Goal: Task Accomplishment & Management: Use online tool/utility

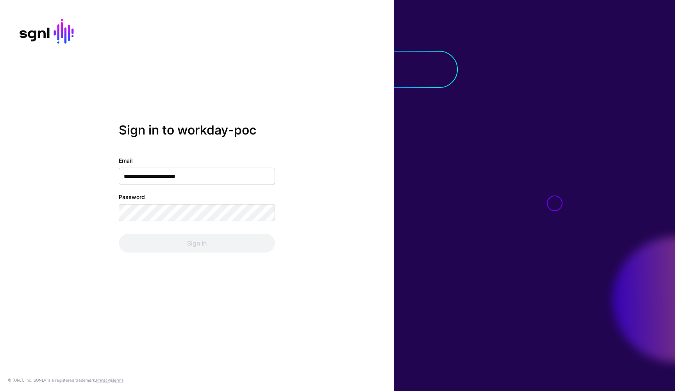
type input "**********"
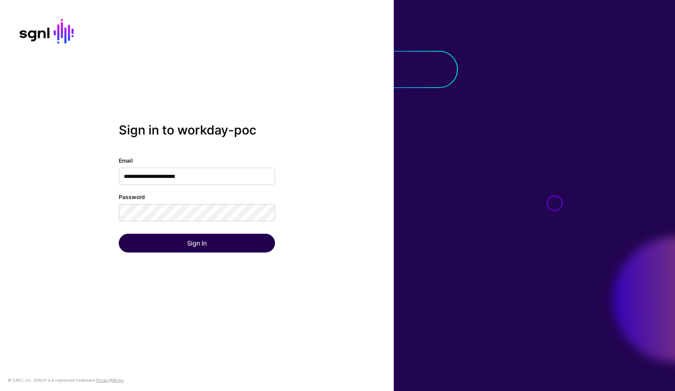
click at [220, 248] on button "Sign In" at bounding box center [197, 243] width 156 height 19
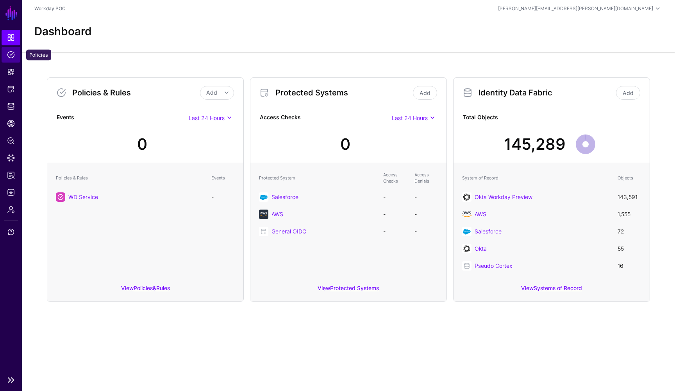
click at [11, 57] on span "Policies" at bounding box center [11, 55] width 8 height 8
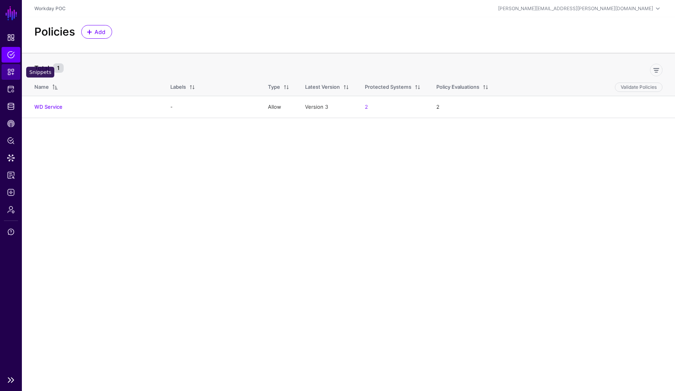
click at [14, 75] on span "Snippets" at bounding box center [11, 72] width 8 height 8
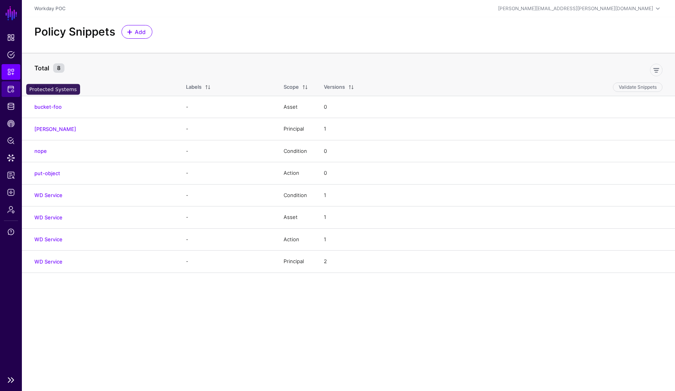
click at [14, 92] on span "Protected Systems" at bounding box center [11, 89] width 8 height 8
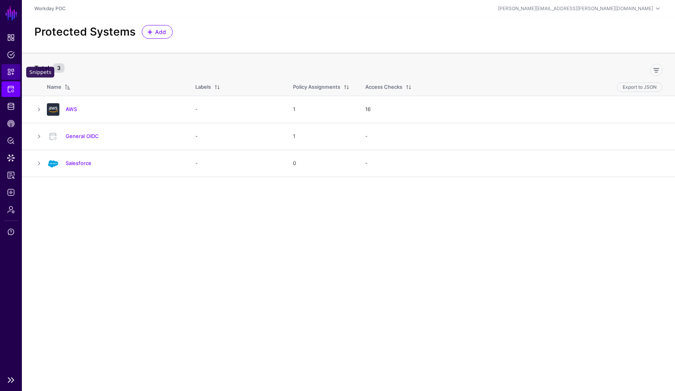
click at [9, 72] on span "Snippets" at bounding box center [11, 72] width 8 height 8
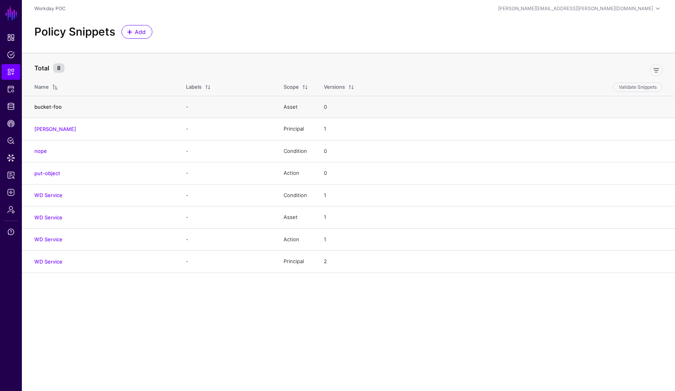
click at [57, 108] on link "bucket-foo" at bounding box center [47, 107] width 27 height 6
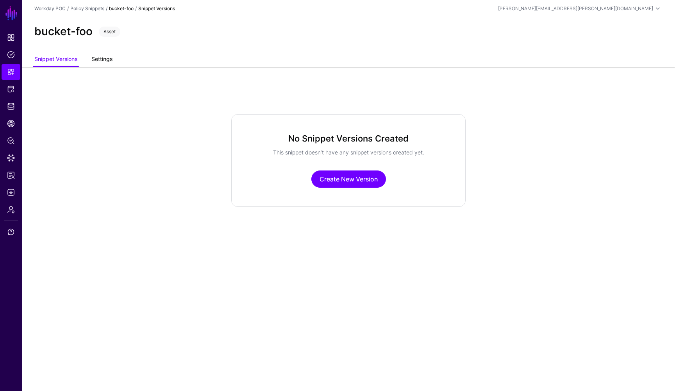
click at [101, 59] on link "Settings" at bounding box center [101, 59] width 21 height 15
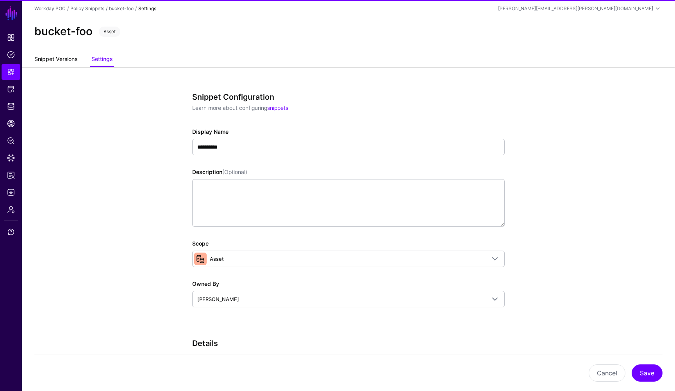
click at [51, 59] on link "Snippet Versions" at bounding box center [55, 59] width 43 height 15
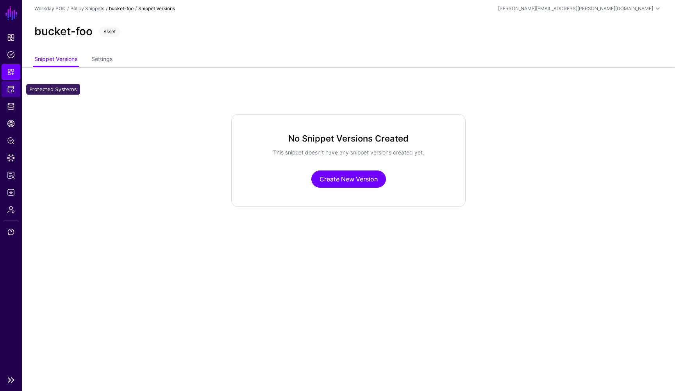
click at [11, 92] on span "Protected Systems" at bounding box center [11, 89] width 8 height 8
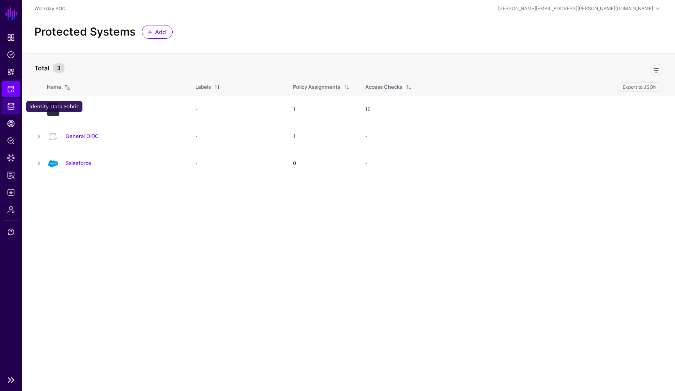
click at [16, 111] on link "Identity Data Fabric" at bounding box center [11, 106] width 19 height 16
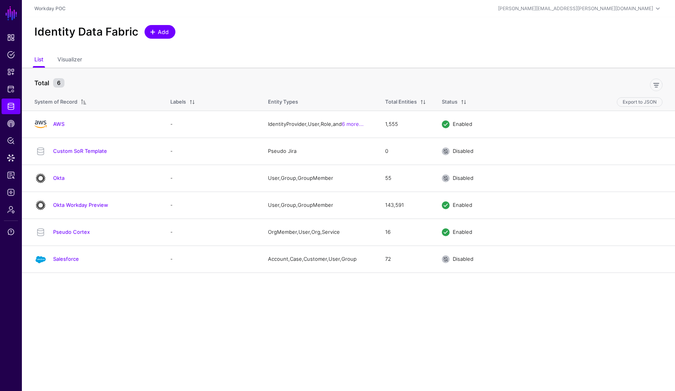
click at [168, 31] on span "Add" at bounding box center [163, 32] width 13 height 8
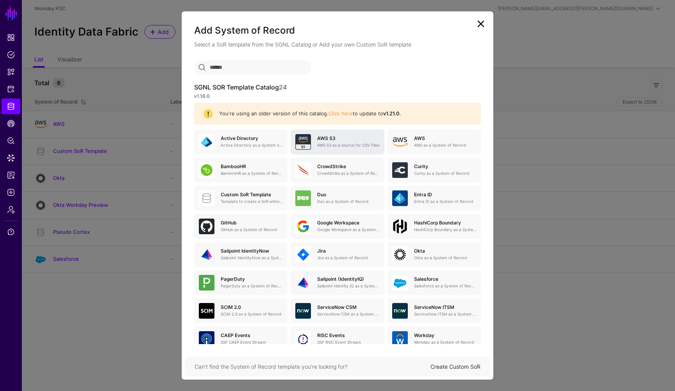
click at [333, 145] on p "AWS S3 as a source for CSV Files" at bounding box center [348, 145] width 62 height 6
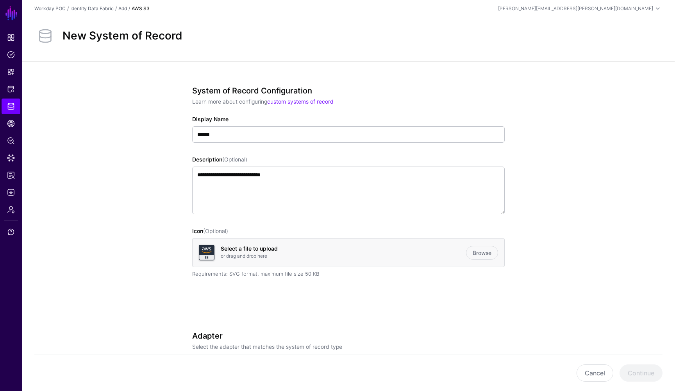
click at [314, 101] on link "custom systems of record" at bounding box center [300, 101] width 66 height 7
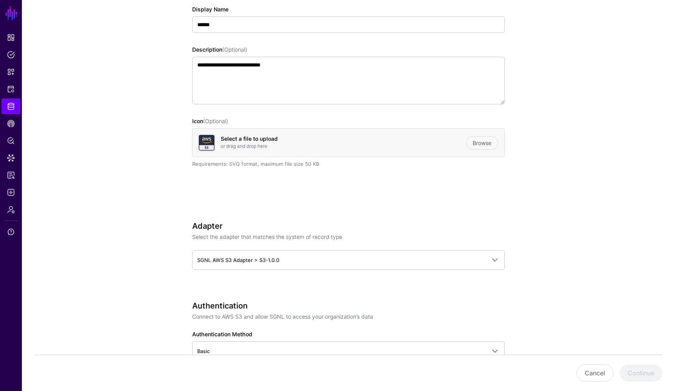
scroll to position [129, 0]
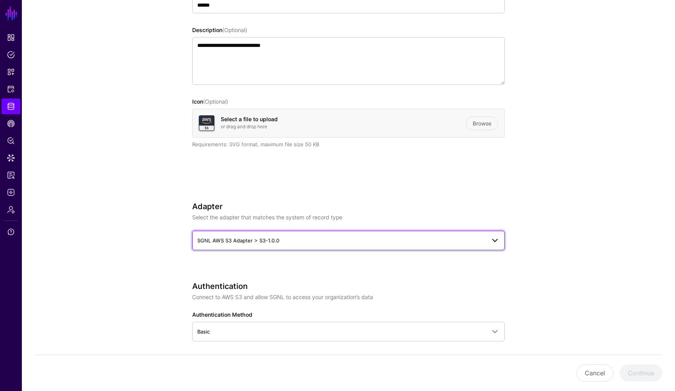
click at [495, 243] on span at bounding box center [494, 240] width 9 height 9
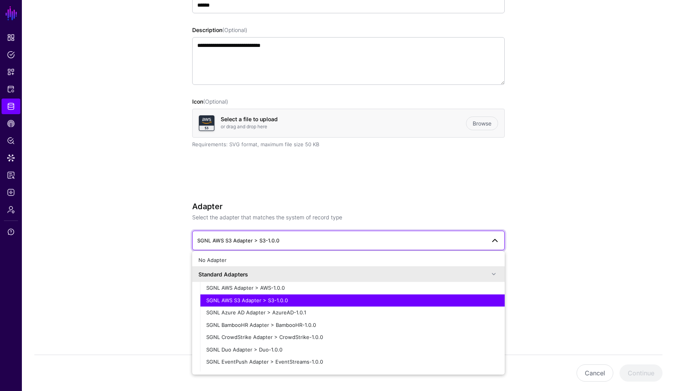
click at [529, 206] on div "**********" at bounding box center [348, 356] width 363 height 849
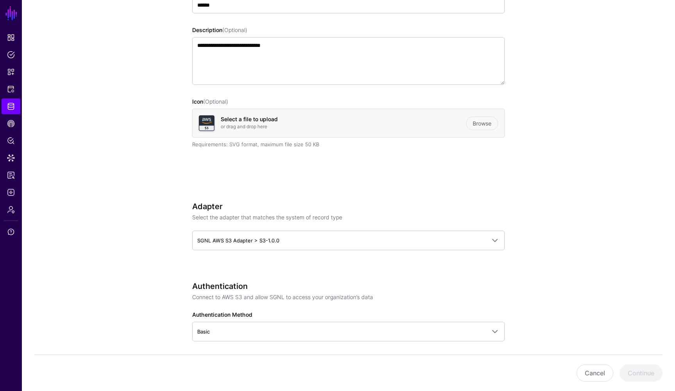
click at [541, 252] on app-datasources-details-form "**********" at bounding box center [348, 356] width 653 height 849
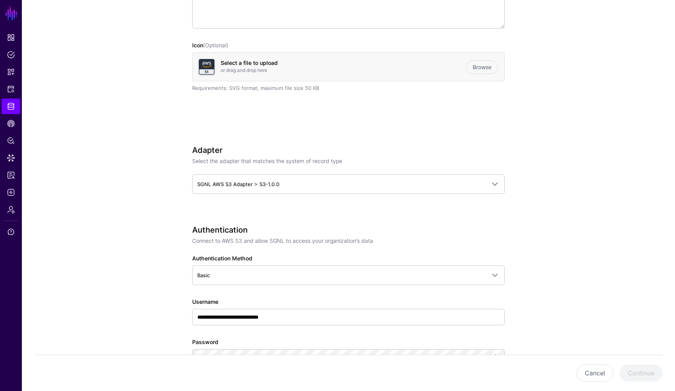
scroll to position [191, 0]
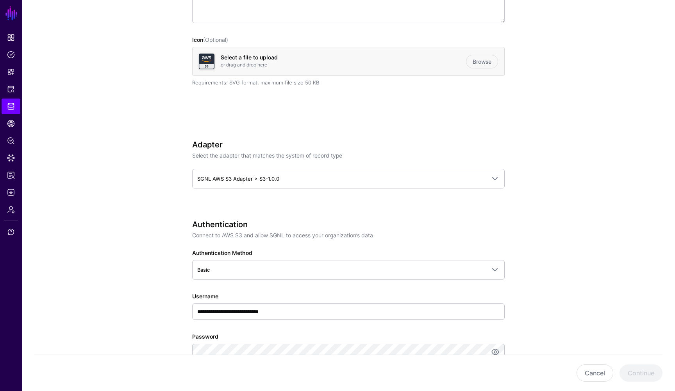
click at [602, 182] on app-datasources-details-form "**********" at bounding box center [348, 294] width 653 height 849
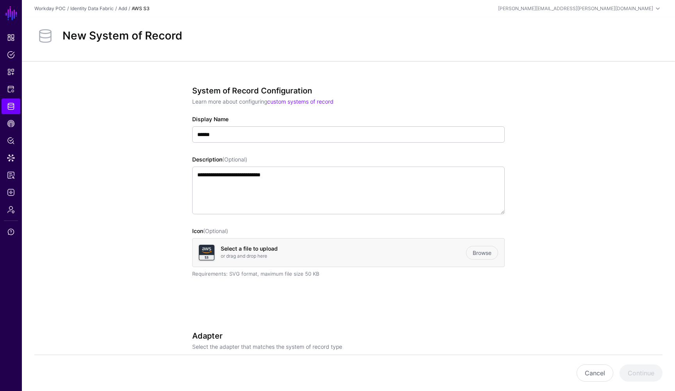
scroll to position [0, 0]
click at [491, 252] on link "Browse" at bounding box center [482, 253] width 32 height 14
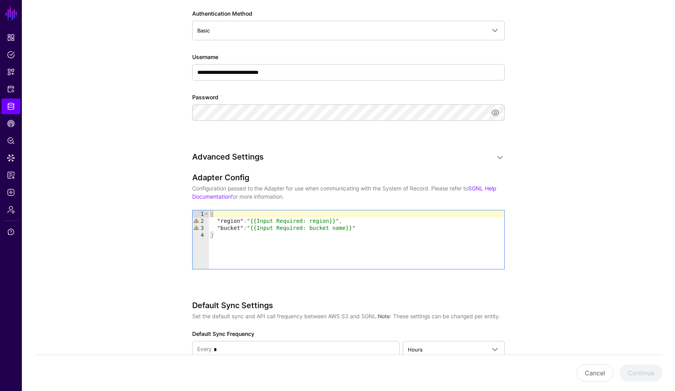
scroll to position [449, 0]
